Goal: Information Seeking & Learning: Learn about a topic

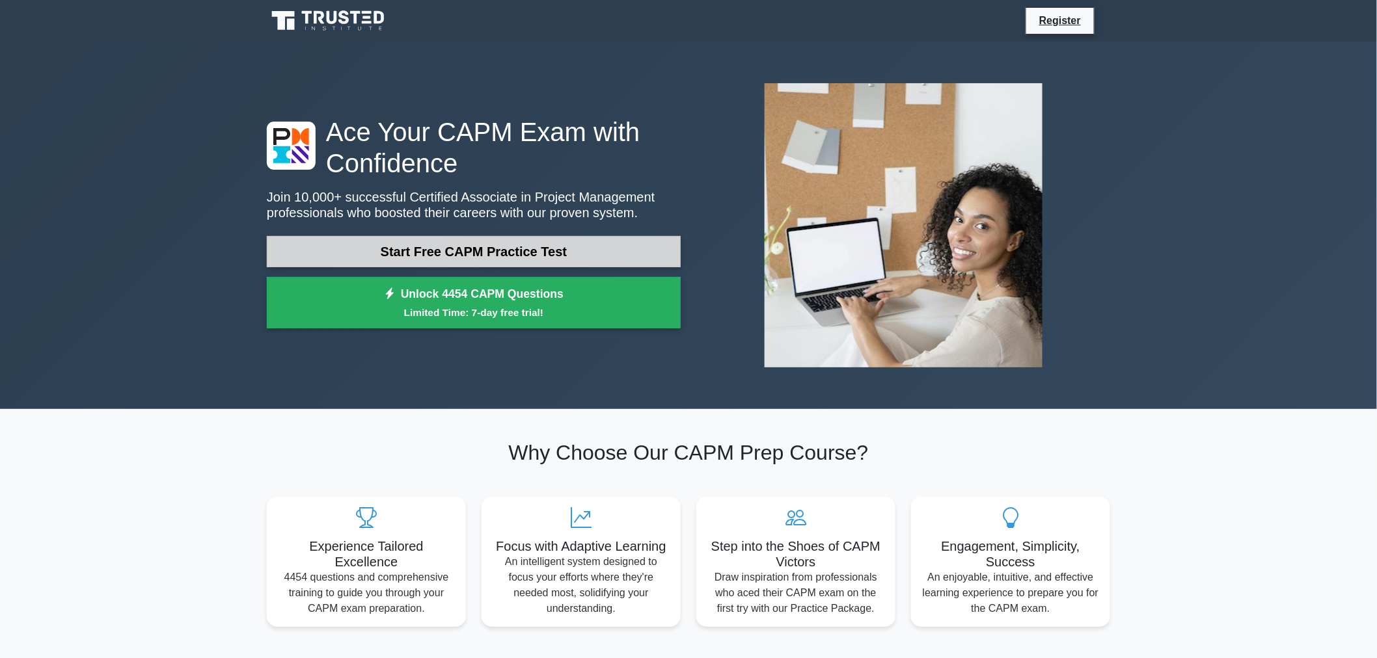
click at [394, 249] on link "Start Free CAPM Practice Test" at bounding box center [474, 251] width 414 height 31
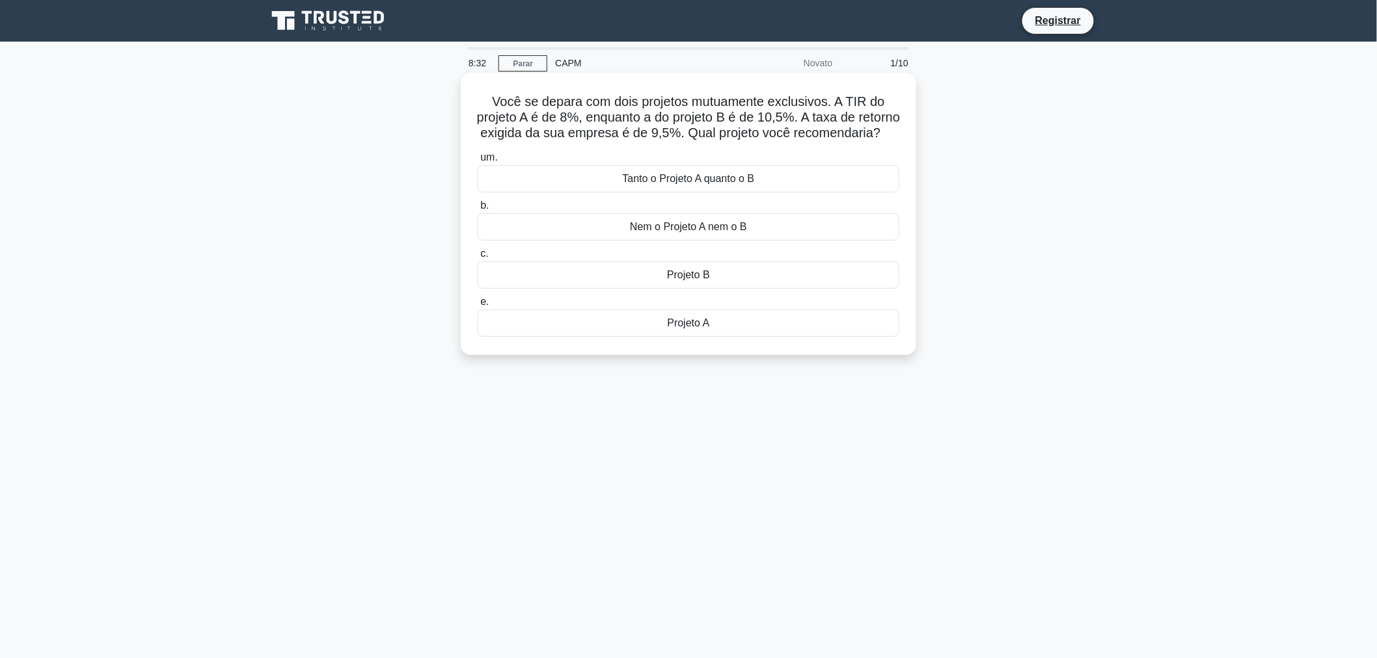
click at [692, 329] on font "Projeto A" at bounding box center [689, 323] width 42 height 11
click at [478, 306] on input "e. Projeto A" at bounding box center [478, 302] width 0 height 8
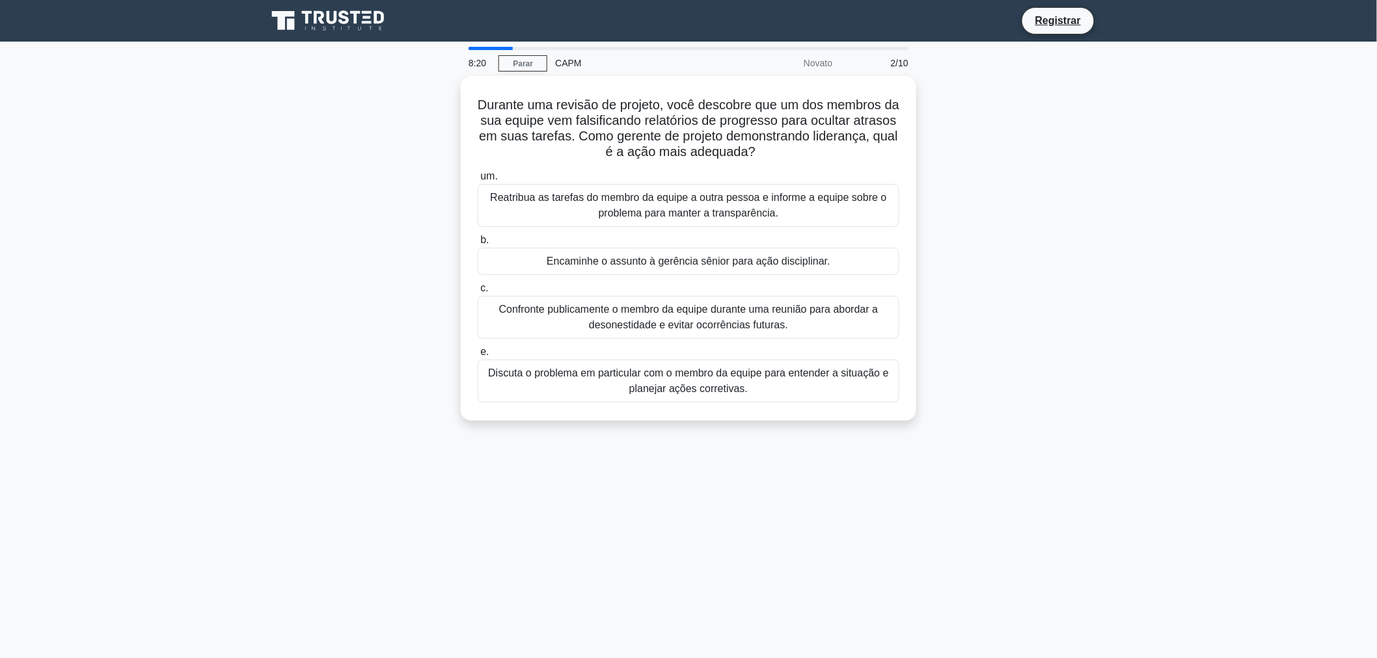
click at [562, 63] on font "CAPM" at bounding box center [568, 63] width 26 height 10
click at [524, 63] on font "Parar" at bounding box center [523, 63] width 20 height 9
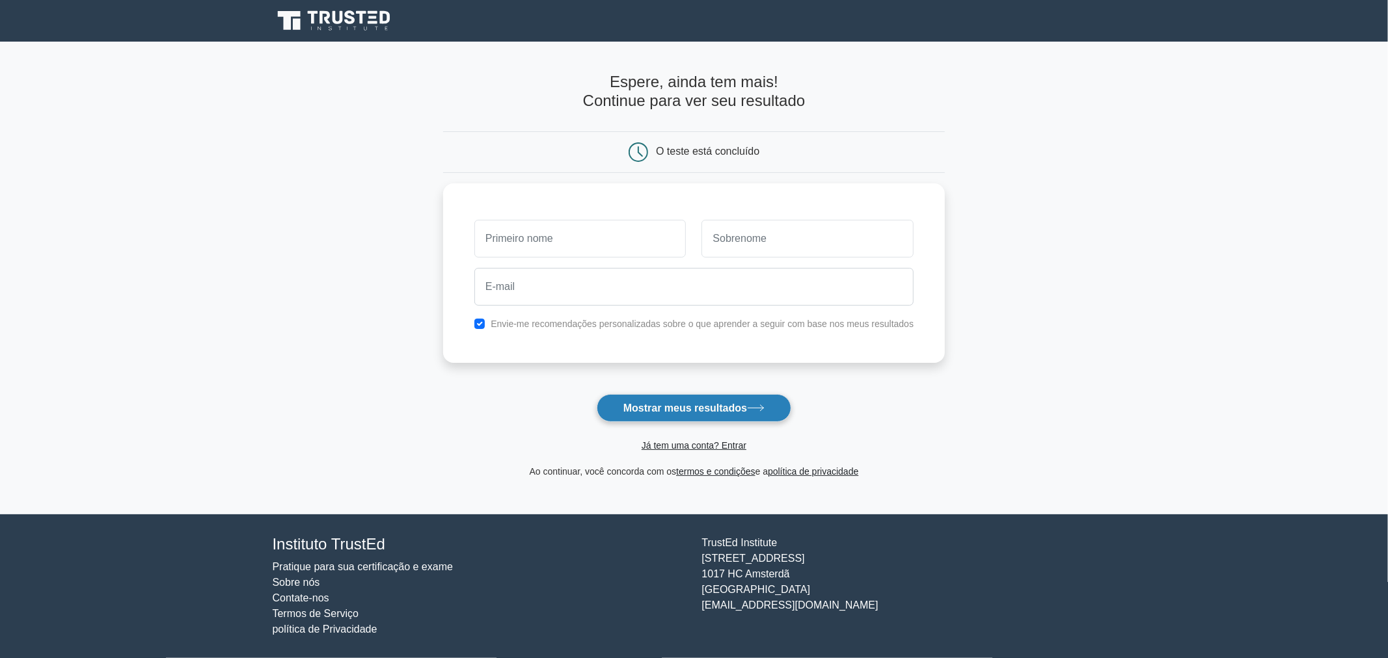
click at [694, 411] on font "Mostrar meus resultados" at bounding box center [685, 408] width 124 height 11
click at [550, 232] on input "text" at bounding box center [580, 236] width 212 height 38
type input "Daniel"
click at [738, 238] on input "text" at bounding box center [807, 236] width 212 height 38
type input "Melo"
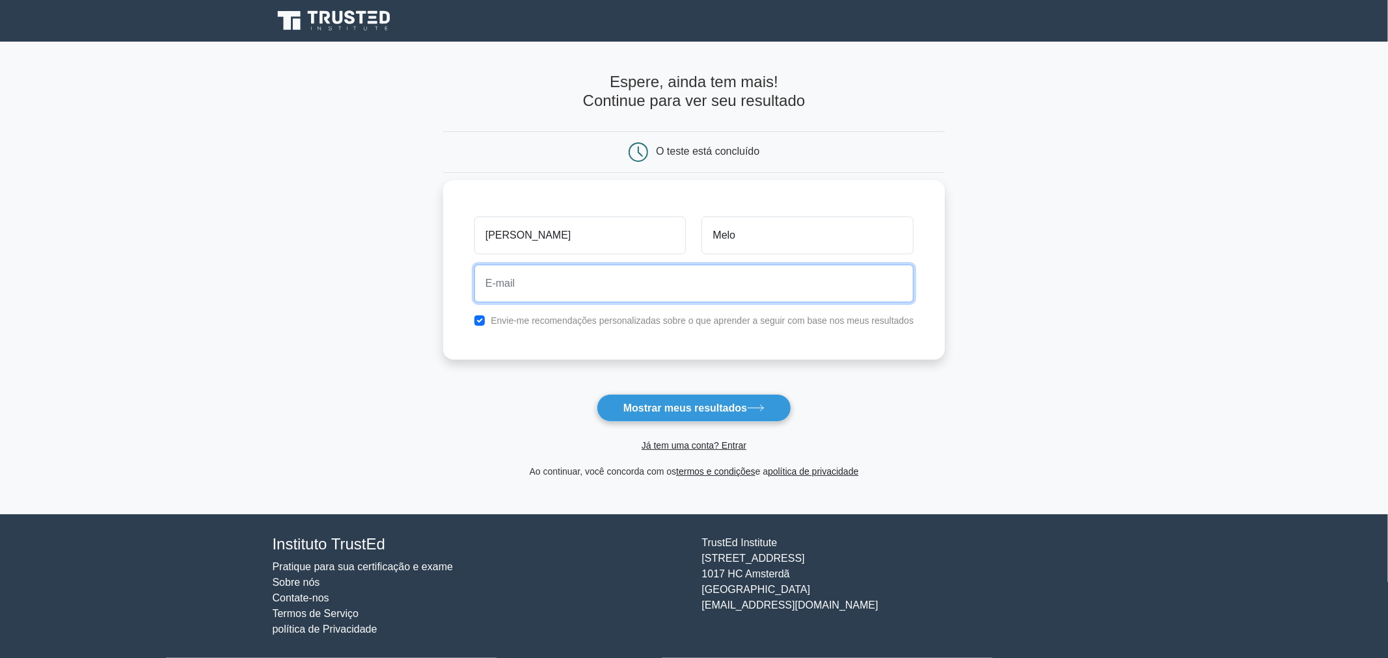
click at [586, 286] on input "email" at bounding box center [693, 284] width 439 height 38
type input "dannielsilva@me.com"
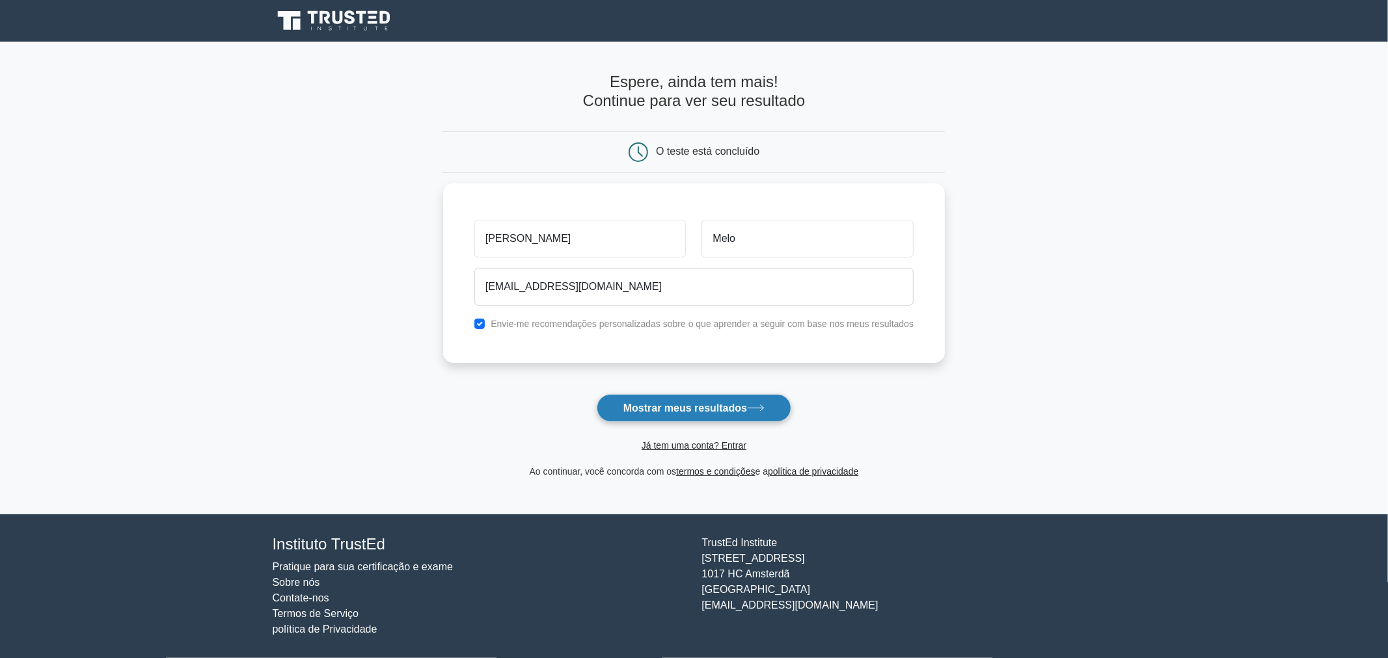
click at [714, 403] on font "Mostrar meus resultados" at bounding box center [685, 408] width 124 height 11
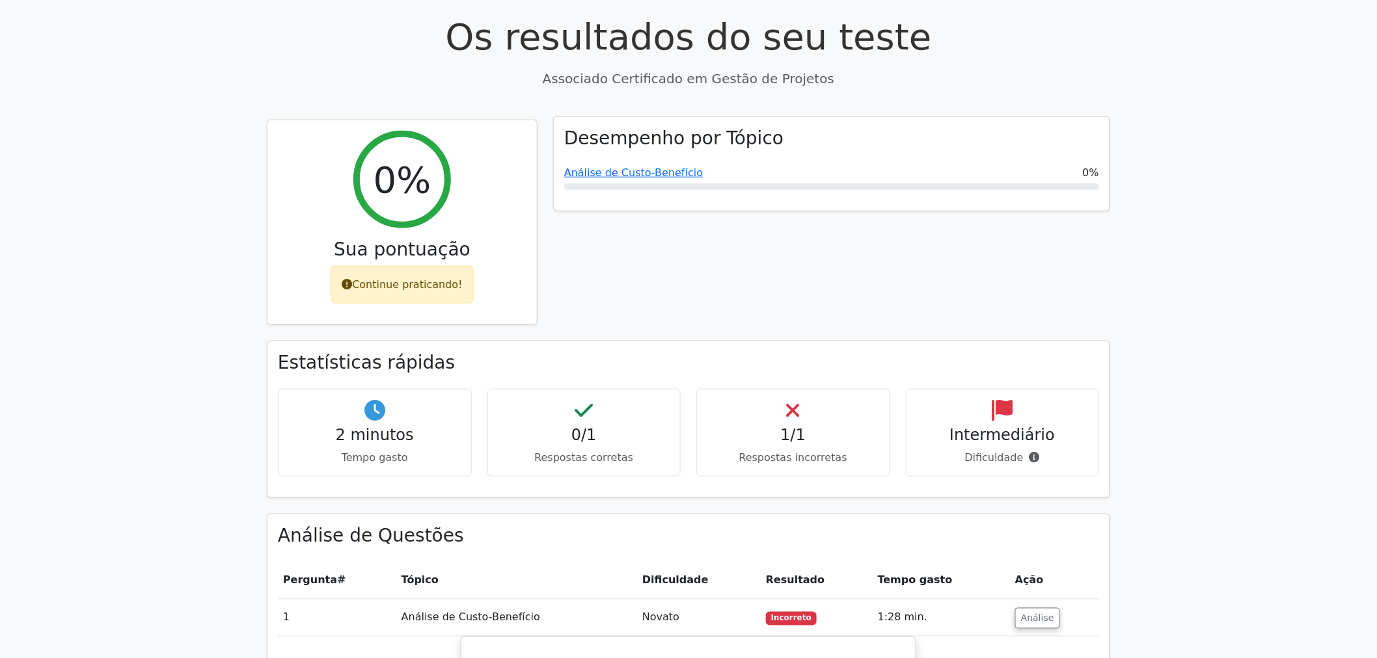
scroll to position [482, 0]
